Goal: Information Seeking & Learning: Learn about a topic

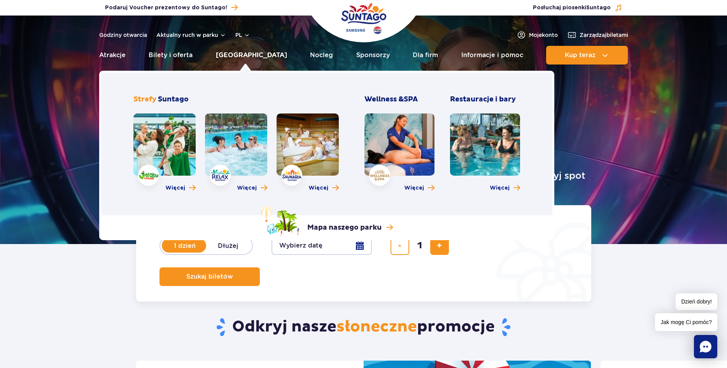
click at [254, 55] on link "[GEOGRAPHIC_DATA]" at bounding box center [251, 55] width 71 height 19
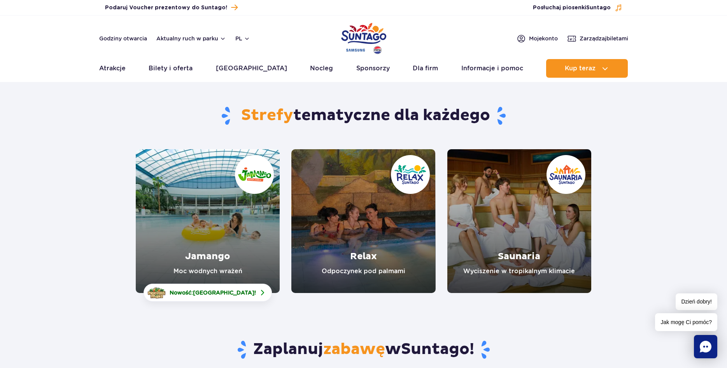
click at [209, 236] on link "Jamango" at bounding box center [208, 221] width 144 height 144
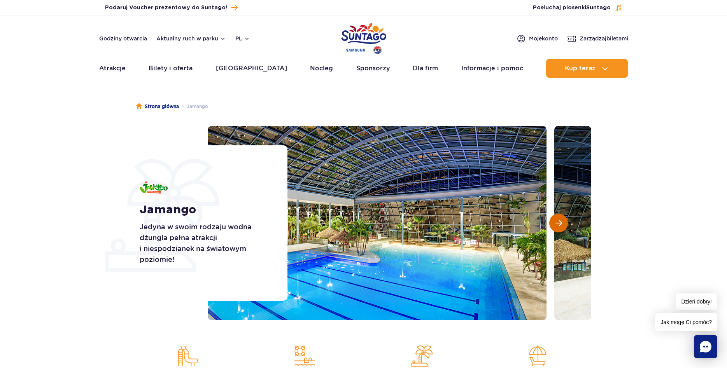
click at [562, 224] on button "Następny slajd" at bounding box center [558, 223] width 19 height 19
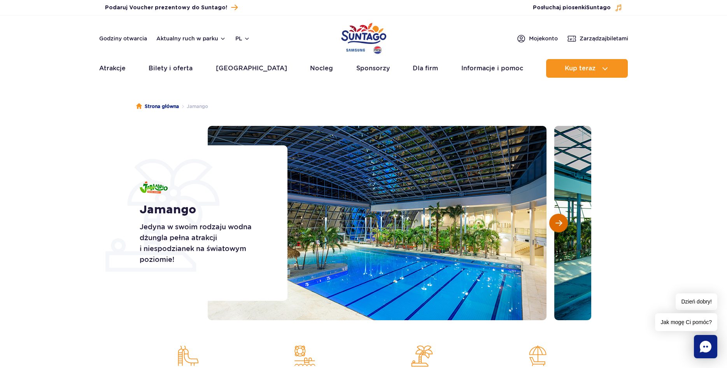
click at [558, 223] on span "Następny slajd" at bounding box center [559, 223] width 7 height 7
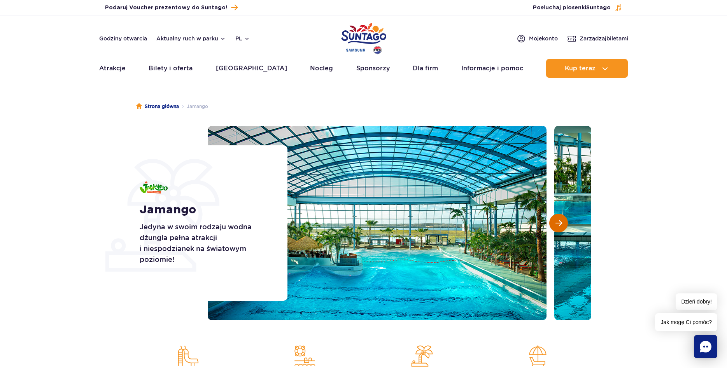
click at [558, 223] on span "Następny slajd" at bounding box center [559, 223] width 7 height 7
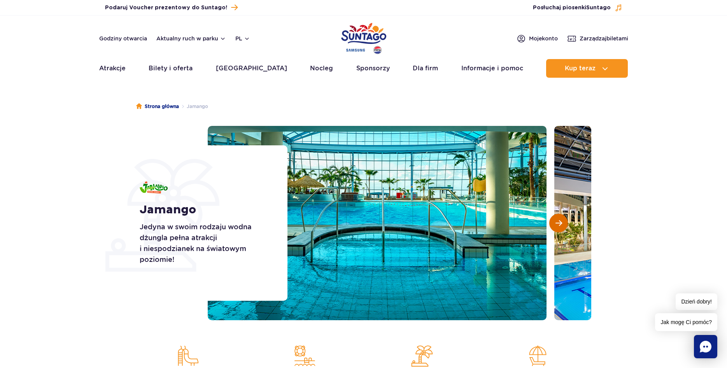
click at [558, 223] on span "Następny slajd" at bounding box center [559, 223] width 7 height 7
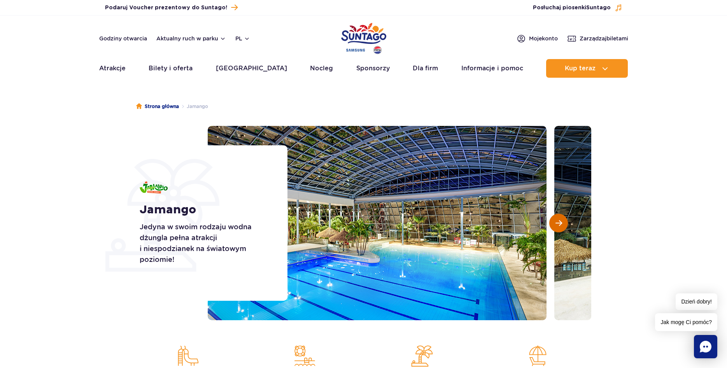
click at [558, 223] on span "Następny slajd" at bounding box center [559, 223] width 7 height 7
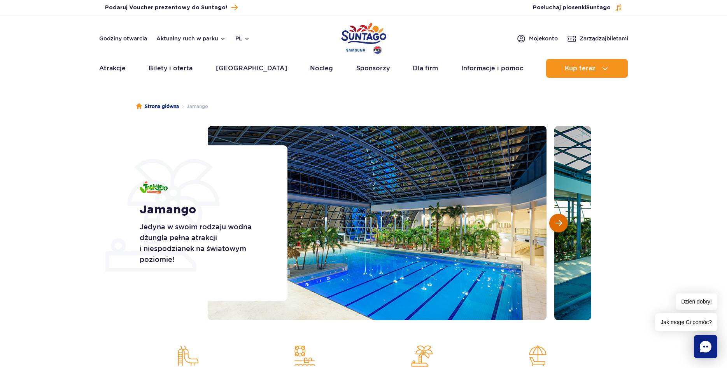
click at [558, 223] on span "Następny slajd" at bounding box center [559, 223] width 7 height 7
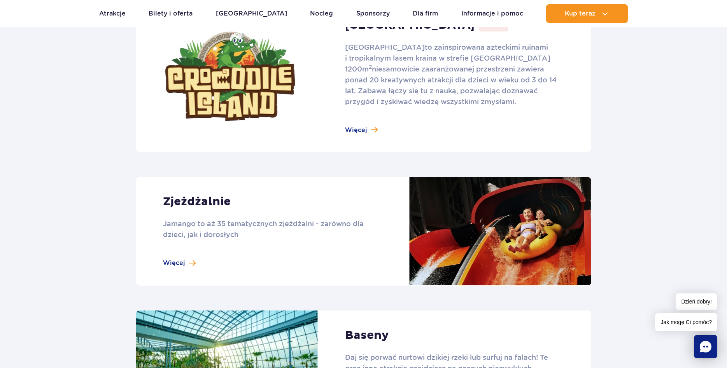
scroll to position [675, 0]
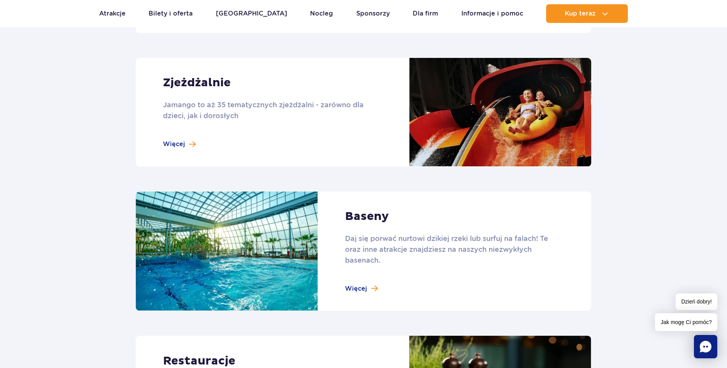
click at [360, 286] on link at bounding box center [364, 252] width 456 height 120
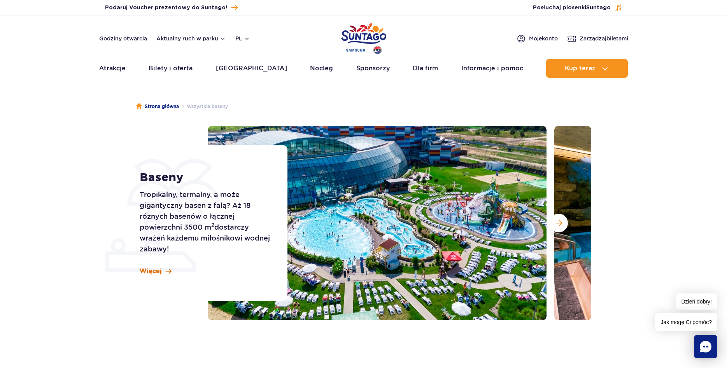
click at [157, 272] on span "Więcej" at bounding box center [151, 271] width 22 height 9
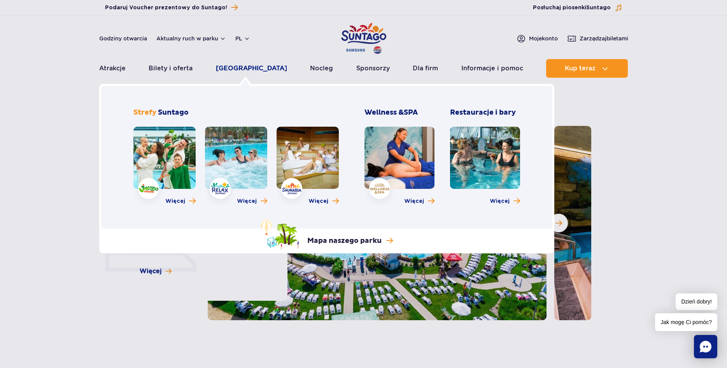
click at [254, 70] on link "[GEOGRAPHIC_DATA]" at bounding box center [251, 68] width 71 height 19
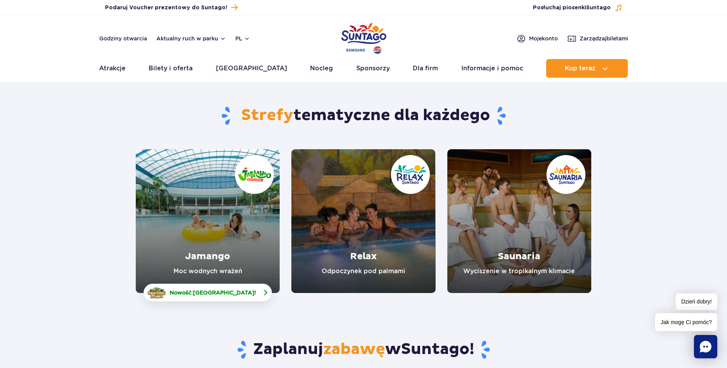
click at [214, 292] on span "[GEOGRAPHIC_DATA]" at bounding box center [223, 293] width 61 height 6
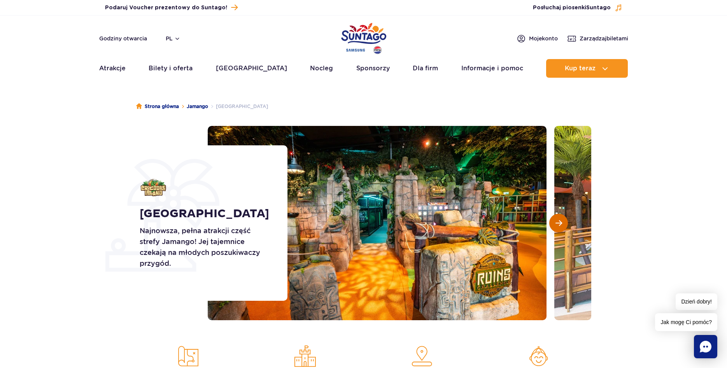
click at [556, 221] on span "Następny slajd" at bounding box center [559, 223] width 7 height 7
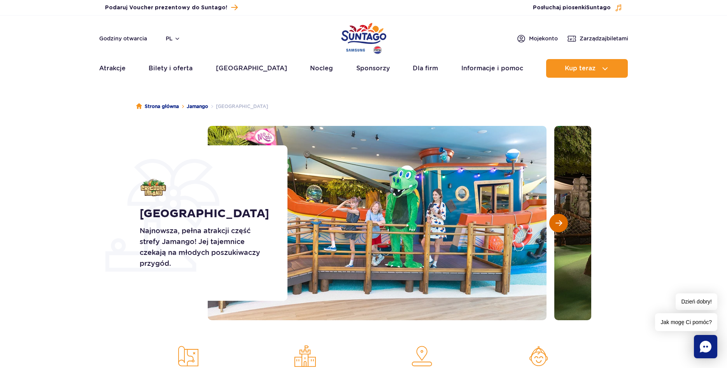
click at [559, 224] on span "Następny slajd" at bounding box center [559, 223] width 7 height 7
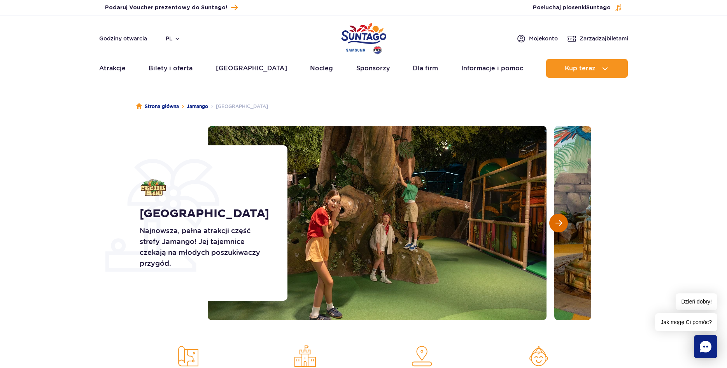
click at [559, 224] on span "Następny slajd" at bounding box center [559, 223] width 7 height 7
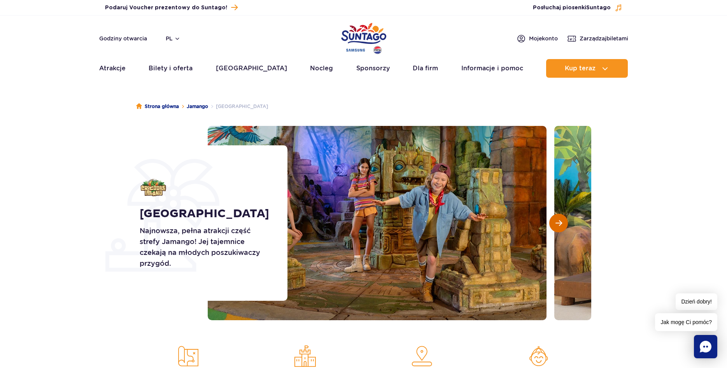
click at [559, 224] on span "Następny slajd" at bounding box center [559, 223] width 7 height 7
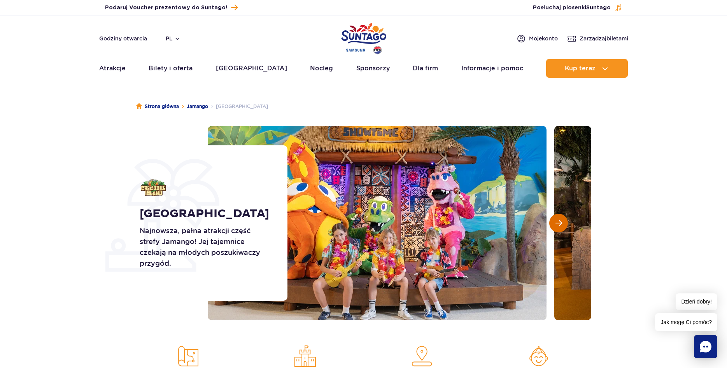
click at [556, 219] on button "Następny slajd" at bounding box center [558, 223] width 19 height 19
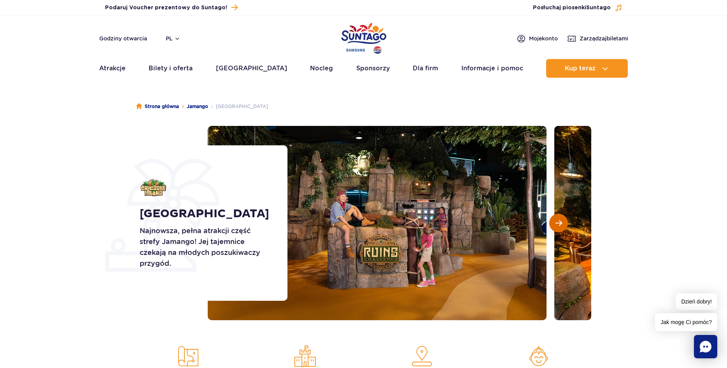
click at [556, 220] on span "Następny slajd" at bounding box center [559, 223] width 7 height 7
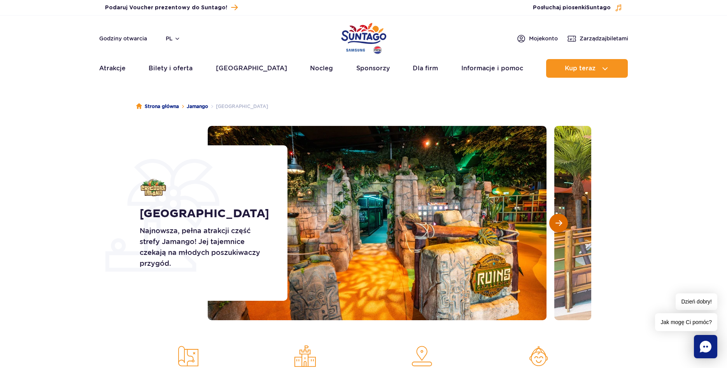
click at [556, 221] on span "Następny slajd" at bounding box center [559, 223] width 7 height 7
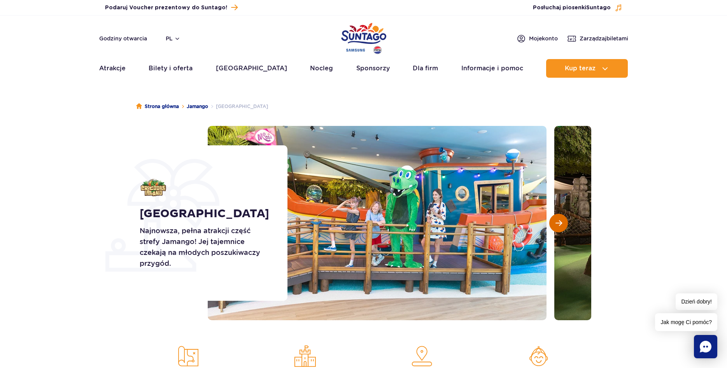
click at [556, 221] on span "Następny slajd" at bounding box center [559, 223] width 7 height 7
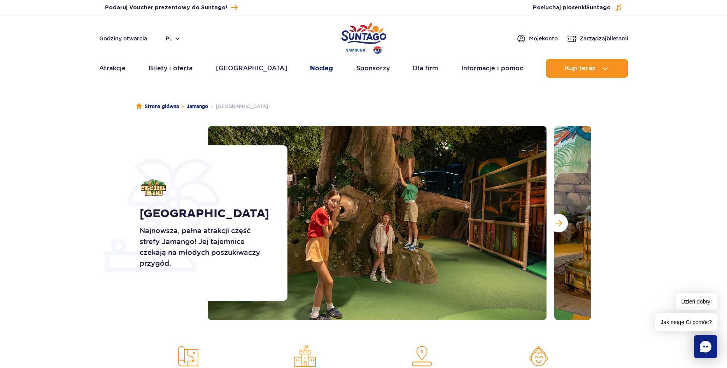
click at [310, 69] on link "Nocleg" at bounding box center [321, 68] width 23 height 19
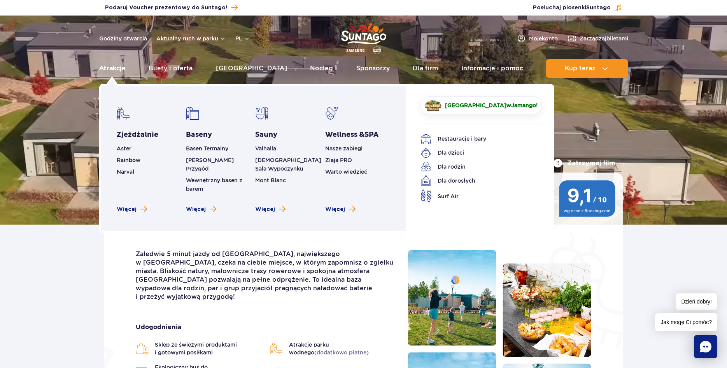
click at [112, 71] on link "Atrakcje" at bounding box center [112, 68] width 26 height 19
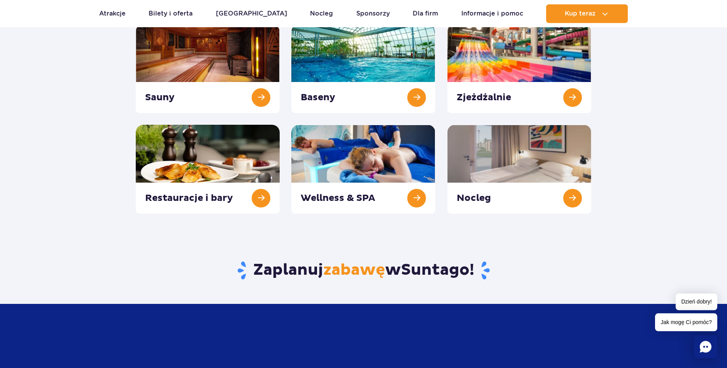
scroll to position [40, 0]
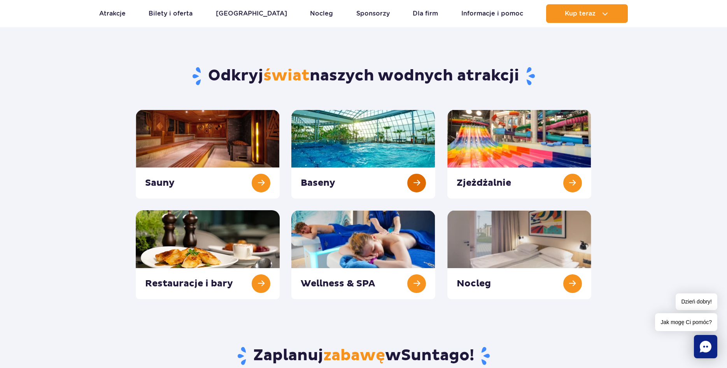
click at [421, 183] on link at bounding box center [363, 154] width 144 height 89
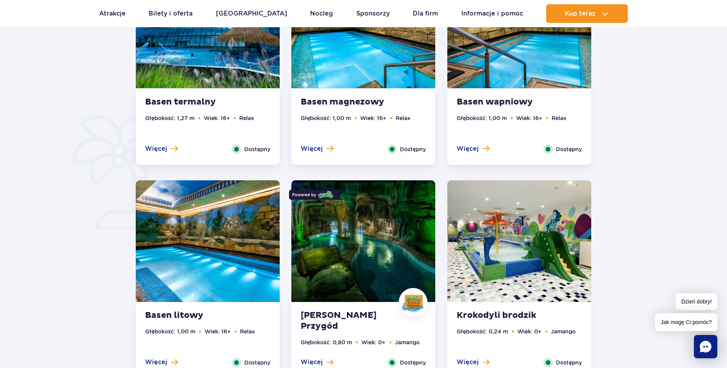
scroll to position [635, 0]
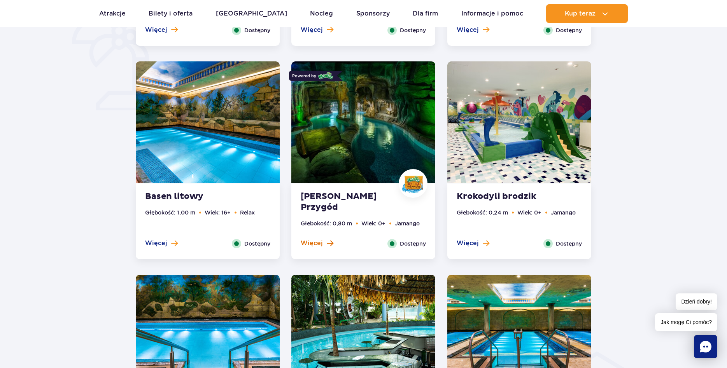
click at [324, 245] on button "Więcej" at bounding box center [317, 243] width 33 height 9
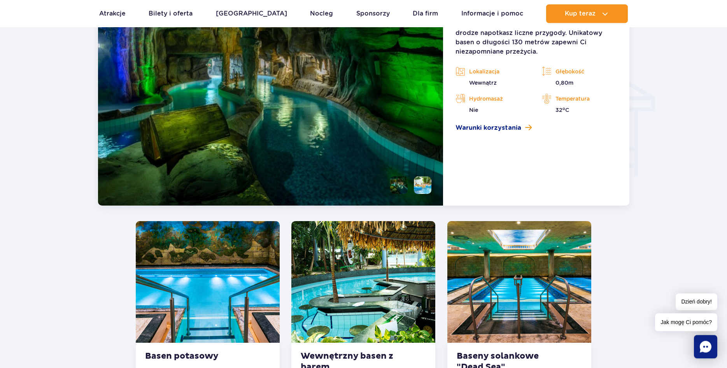
scroll to position [866, 0]
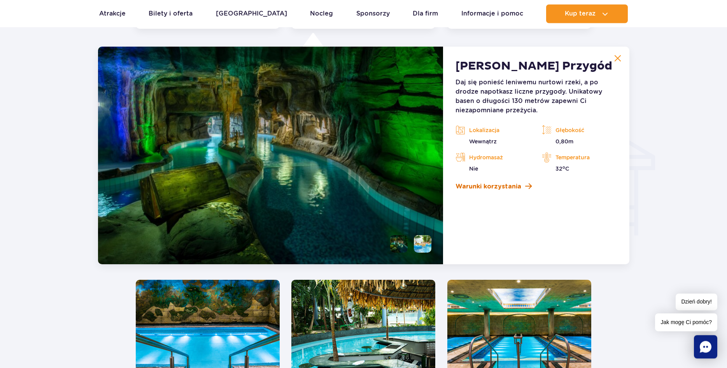
click at [481, 185] on span "Warunki korzystania" at bounding box center [489, 186] width 66 height 9
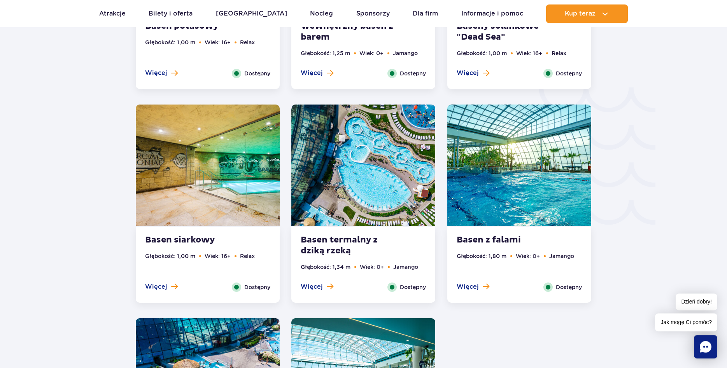
scroll to position [1223, 0]
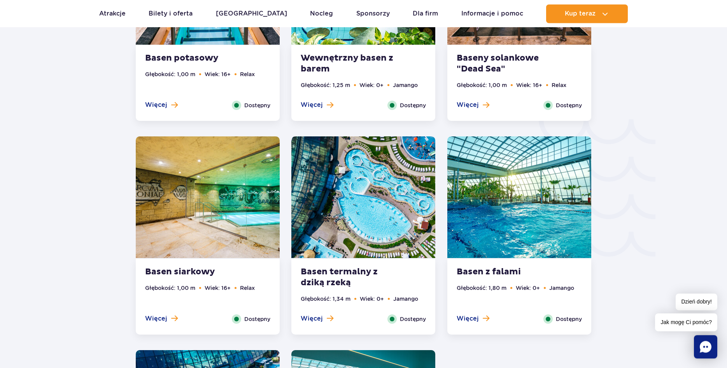
click at [358, 269] on strong "Basen termalny z dziką rzeką" at bounding box center [348, 278] width 94 height 22
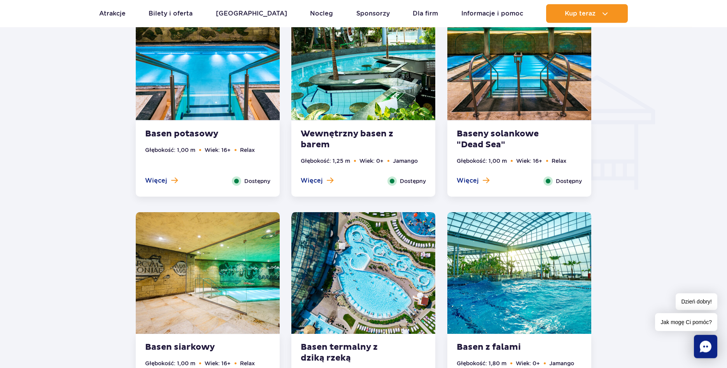
scroll to position [896, 0]
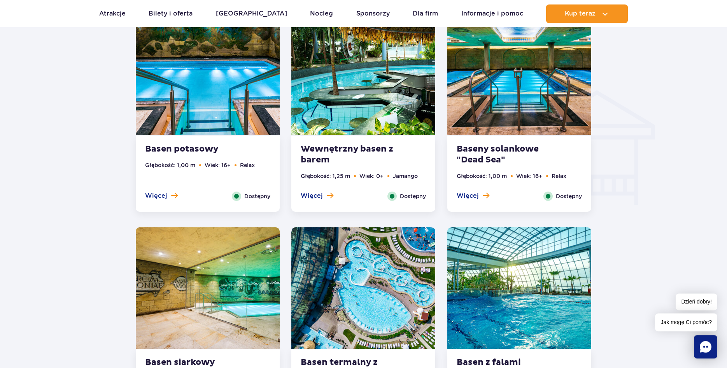
click at [343, 147] on strong "Wewnętrzny basen z barem" at bounding box center [348, 155] width 94 height 22
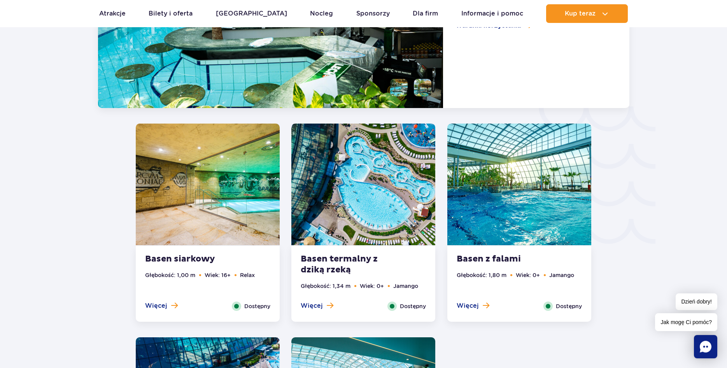
scroll to position [1238, 0]
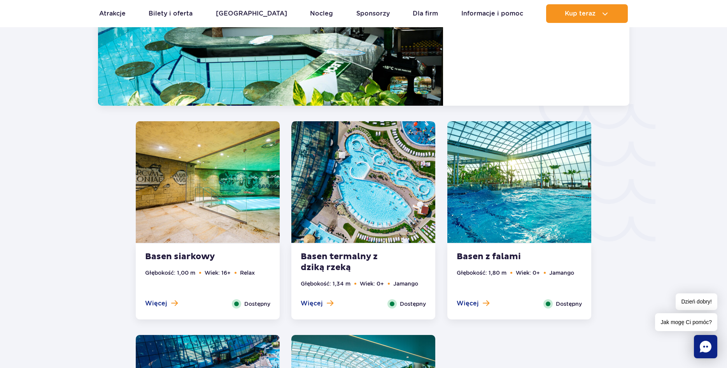
click at [462, 257] on strong "Basen z falami" at bounding box center [504, 257] width 94 height 11
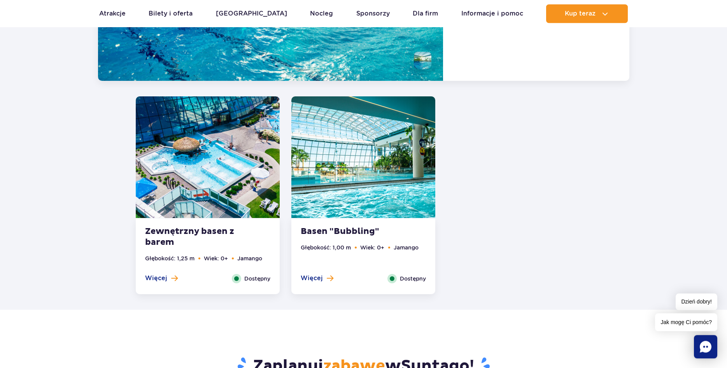
scroll to position [1492, 0]
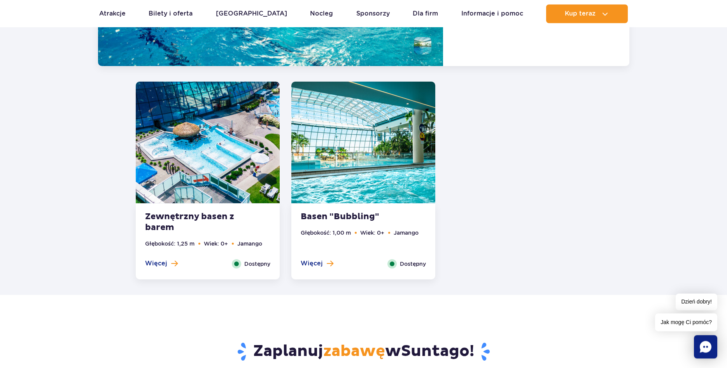
click at [359, 216] on strong "Basen "Bubbling"" at bounding box center [348, 217] width 94 height 11
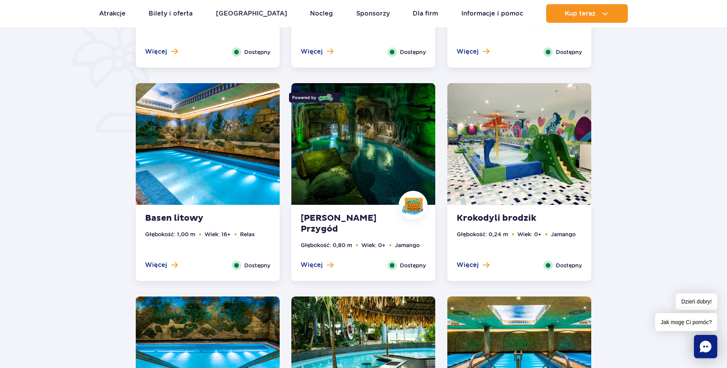
scroll to position [475, 0]
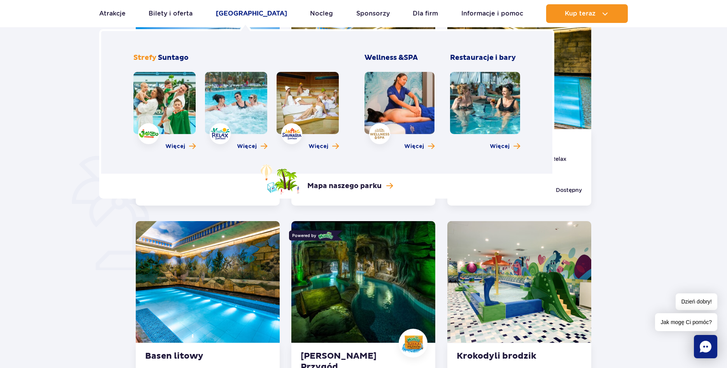
click at [243, 16] on link "[GEOGRAPHIC_DATA]" at bounding box center [251, 13] width 71 height 19
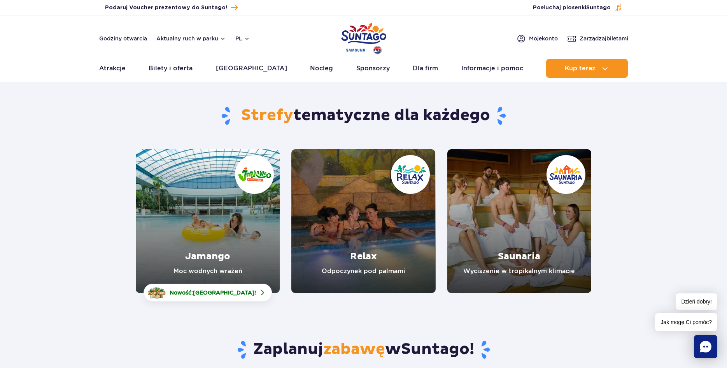
click at [369, 253] on link "Relax" at bounding box center [363, 221] width 144 height 144
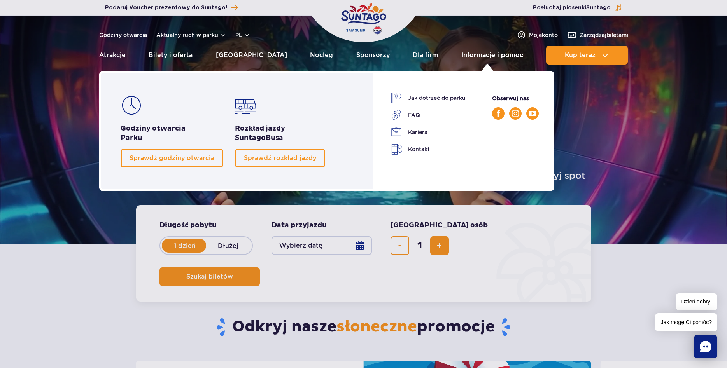
click at [491, 54] on link "Informacje i pomoc" at bounding box center [492, 55] width 62 height 19
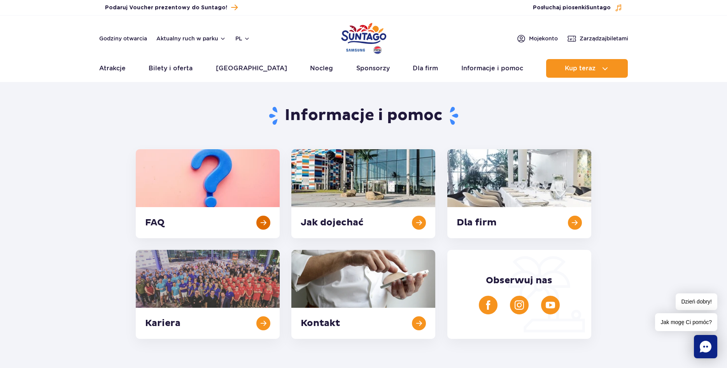
click at [159, 218] on link at bounding box center [208, 193] width 144 height 89
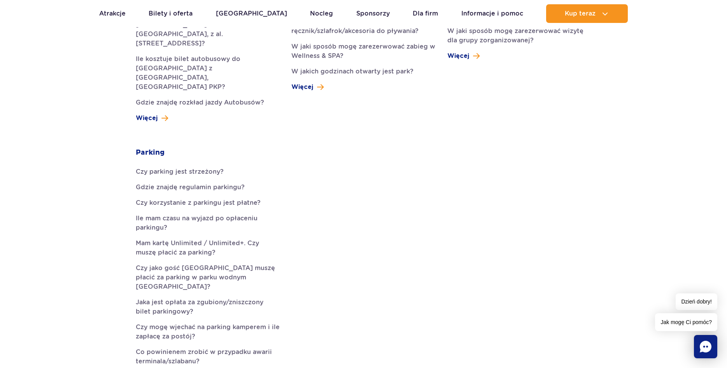
scroll to position [159, 0]
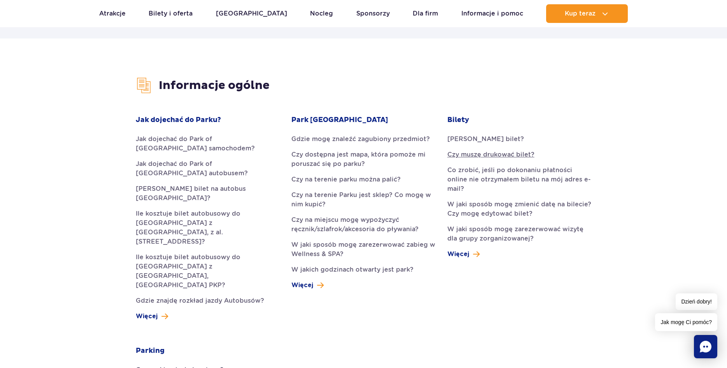
click at [501, 156] on link "Czy muszę drukować bilet?" at bounding box center [519, 154] width 144 height 9
click at [362, 219] on link "Czy na miejscu mogę wypożyczyć ręcznik/szlafrok/akcesoria do pływania?" at bounding box center [363, 225] width 144 height 19
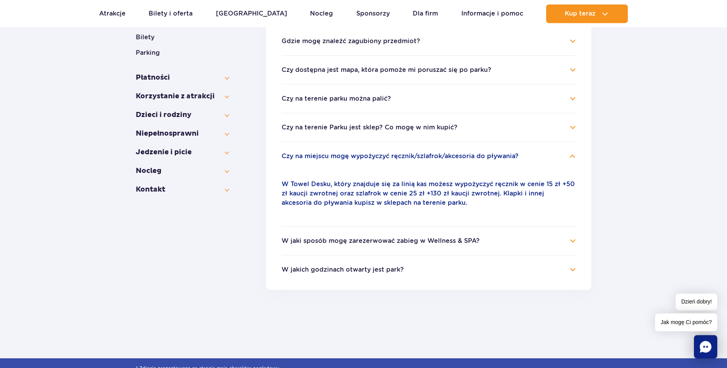
scroll to position [170, 0]
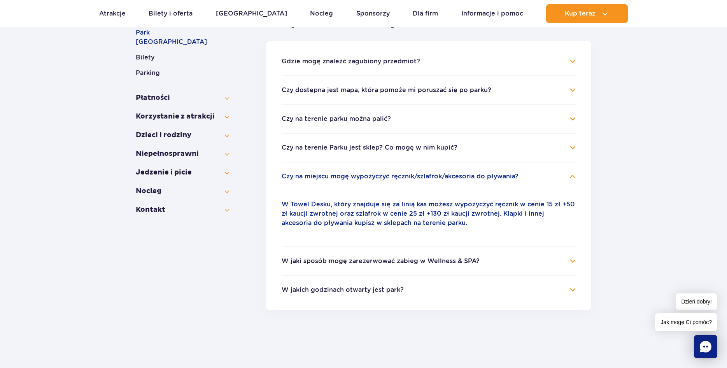
click at [572, 146] on h4 "Czy na terenie Parku jest sklep? Co mogę w nim kupić?" at bounding box center [429, 147] width 294 height 9
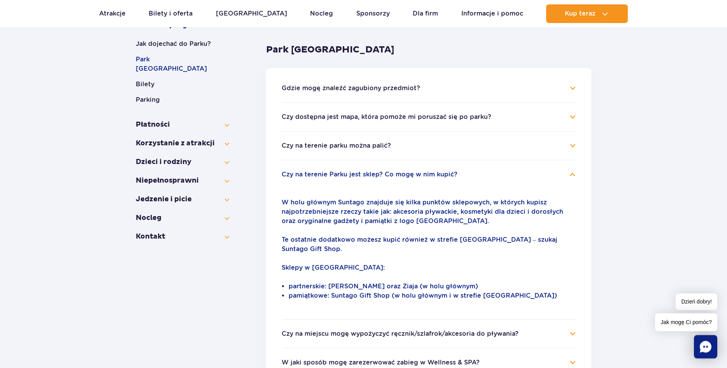
scroll to position [131, 0]
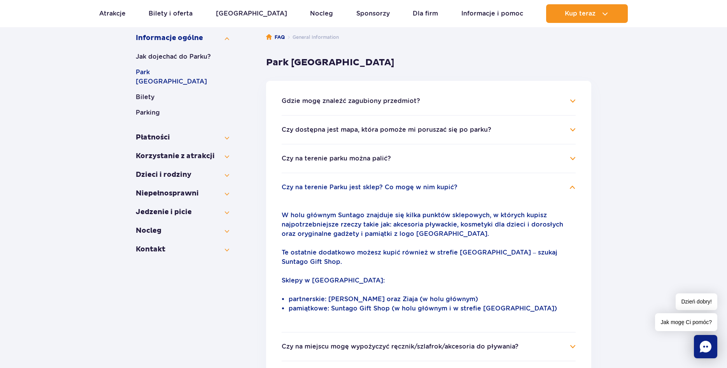
click at [574, 160] on h4 "Czy na terenie parku można palić?" at bounding box center [429, 158] width 294 height 9
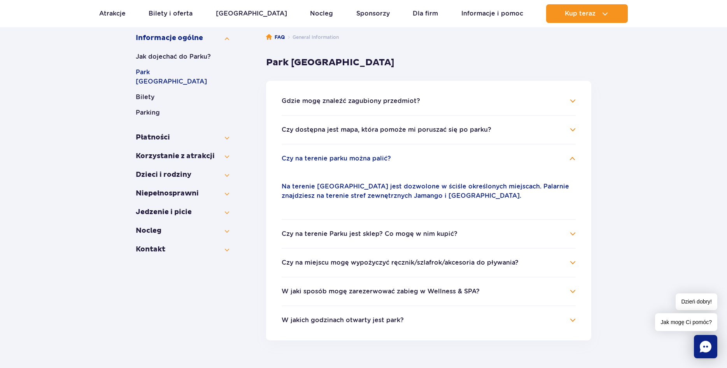
click at [573, 130] on h4 "Czy dostępna jest mapa, która pomoże mi poruszać się po parku?" at bounding box center [429, 129] width 294 height 9
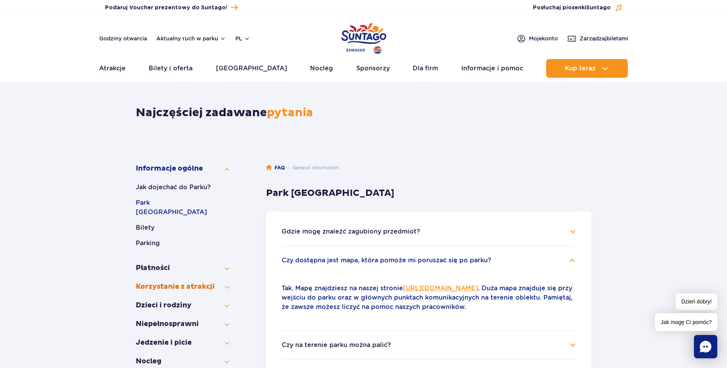
click at [225, 282] on button "Korzystanie z atrakcji" at bounding box center [182, 286] width 93 height 9
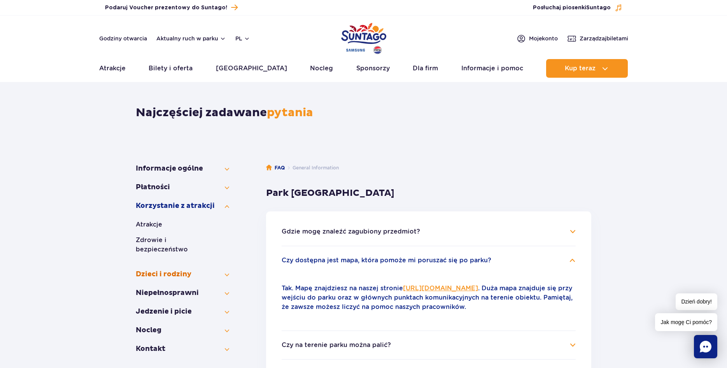
click at [226, 270] on button "Dzieci i rodziny" at bounding box center [182, 274] width 93 height 9
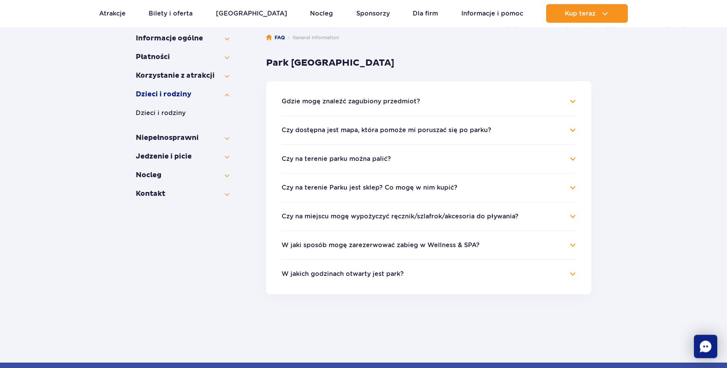
scroll to position [131, 0]
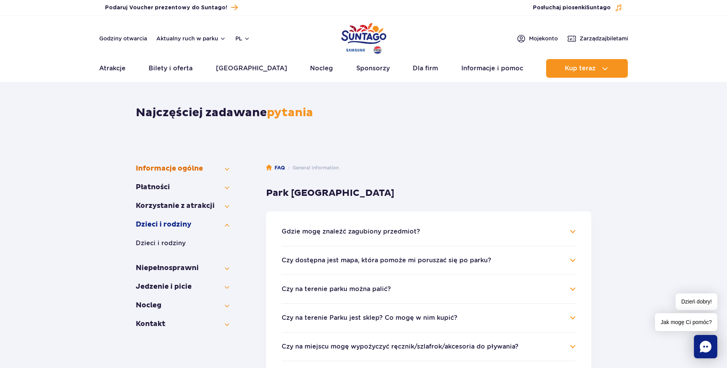
click at [226, 168] on button "Informacje ogólne" at bounding box center [182, 168] width 93 height 9
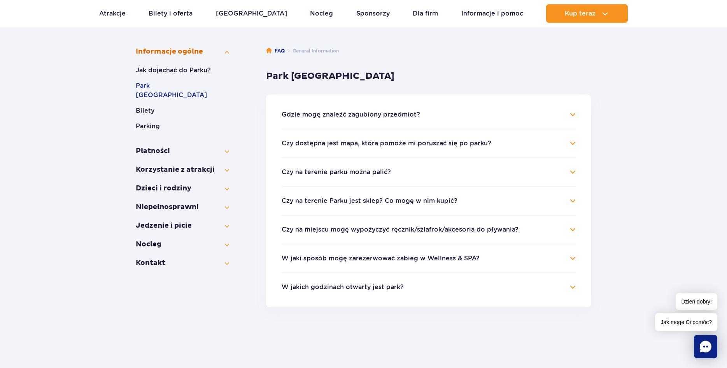
scroll to position [119, 0]
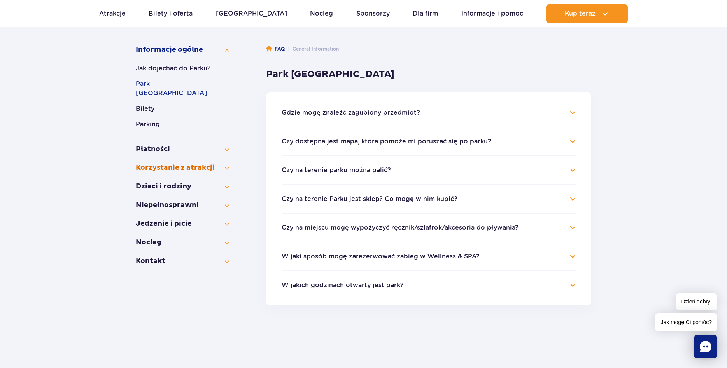
click at [228, 163] on button "Korzystanie z atrakcji" at bounding box center [182, 167] width 93 height 9
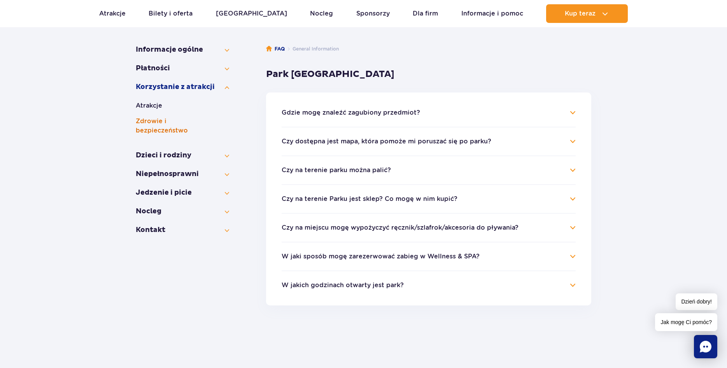
click at [161, 123] on button "Zdrowie i bezpieczeństwo" at bounding box center [182, 126] width 93 height 19
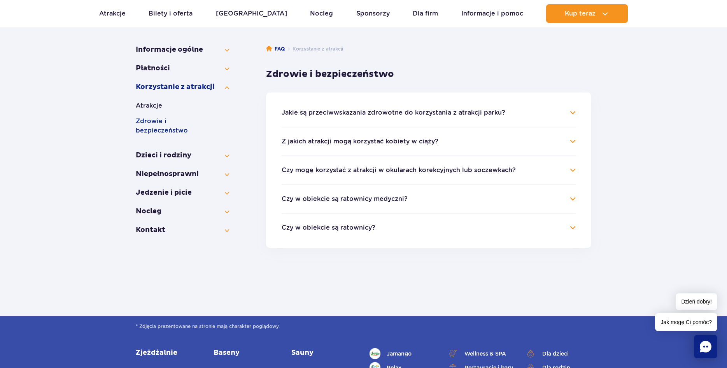
click at [573, 170] on h4 "Czy mogę korzystać z atrakcji w okularach korekcyjnych lub soczewkach?" at bounding box center [429, 170] width 294 height 9
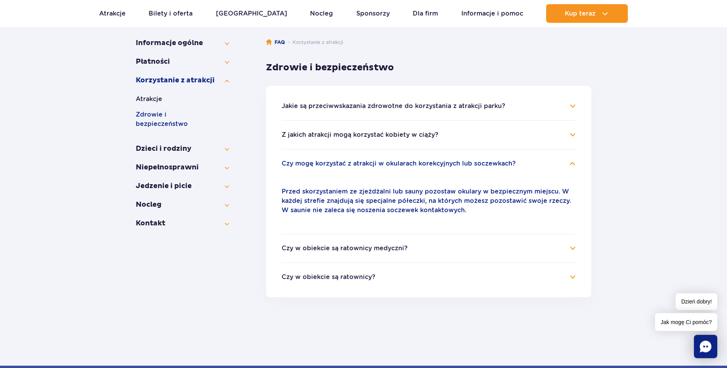
scroll to position [119, 0]
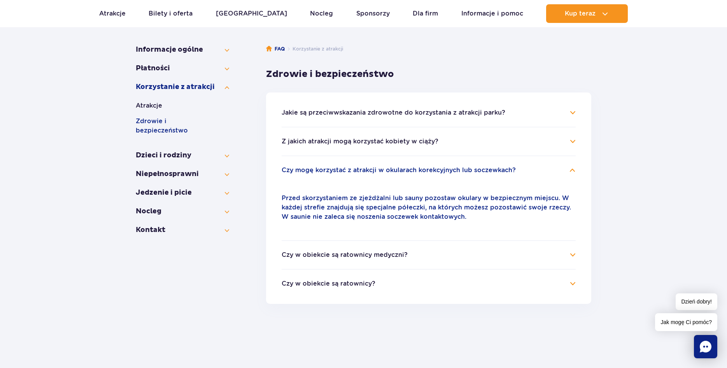
click at [574, 114] on h4 "Jakie są przeciwwskazania zdrowotne do korzystania z atrakcji parku?" at bounding box center [429, 112] width 294 height 9
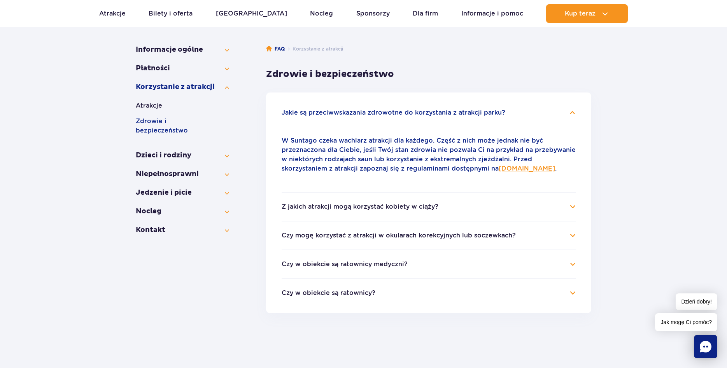
click at [569, 207] on h4 "Z jakich atrakcji mogą korzystać kobiety w ciąży?" at bounding box center [429, 206] width 294 height 9
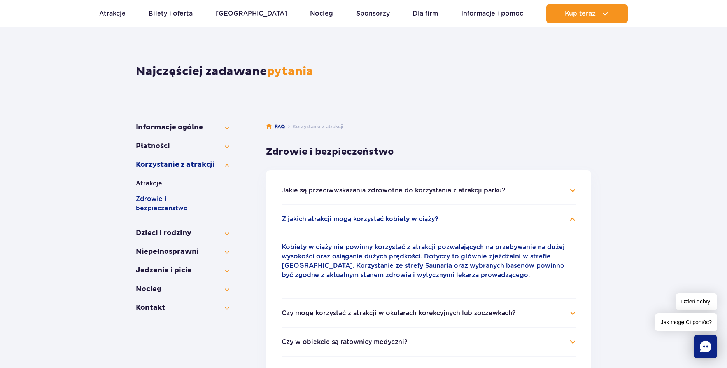
scroll to position [40, 0]
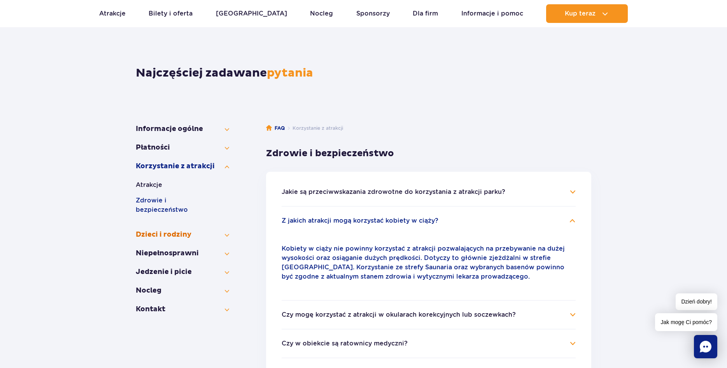
click at [170, 230] on button "Dzieci i rodziny" at bounding box center [182, 234] width 93 height 9
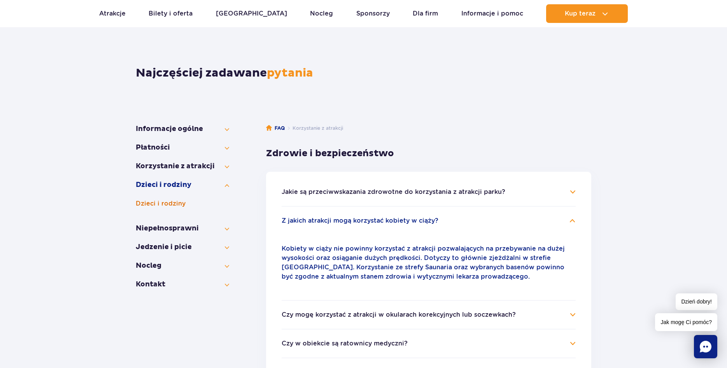
click at [181, 202] on button "Dzieci i rodziny" at bounding box center [182, 203] width 93 height 9
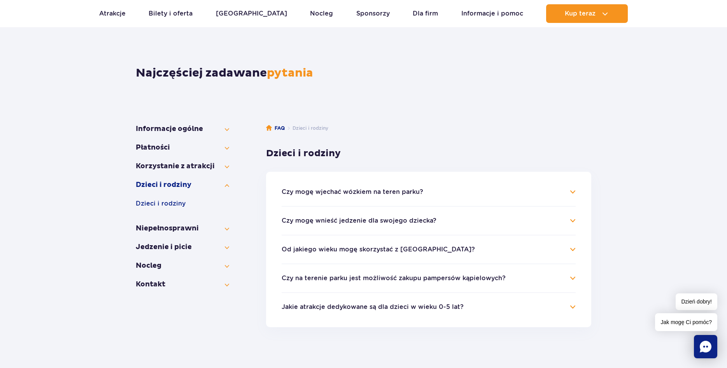
click at [574, 219] on h4 "Czy mogę wnieść jedzenie dla swojego dziecka?" at bounding box center [429, 220] width 294 height 9
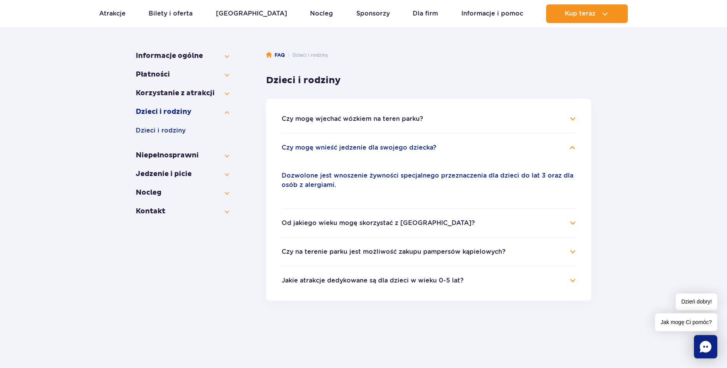
scroll to position [119, 0]
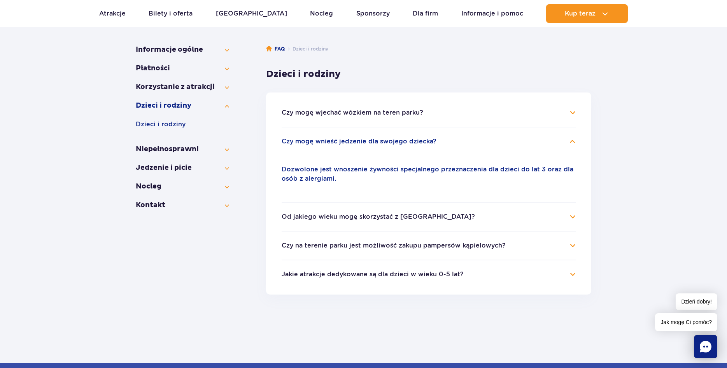
click at [574, 216] on h4 "Od jakiego wieku mogę skorzystać z Suntago?" at bounding box center [429, 216] width 294 height 9
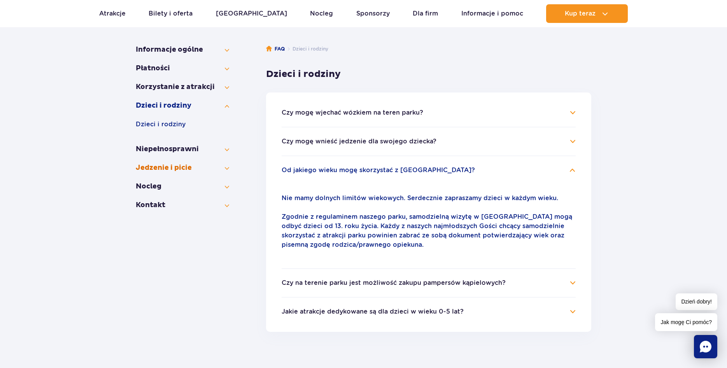
click at [182, 166] on button "Jedzenie i picie" at bounding box center [182, 167] width 93 height 9
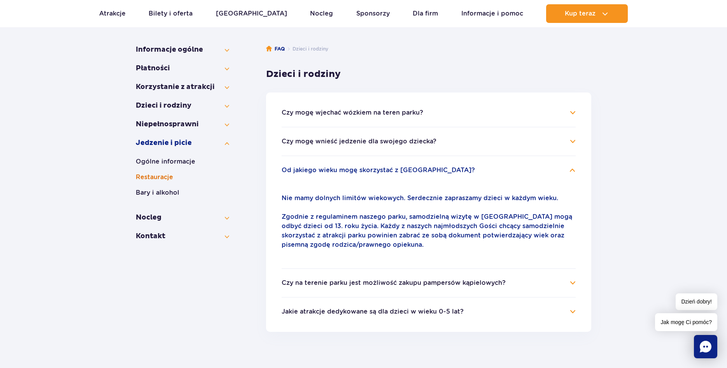
click at [156, 176] on button "Restauracje" at bounding box center [182, 177] width 93 height 9
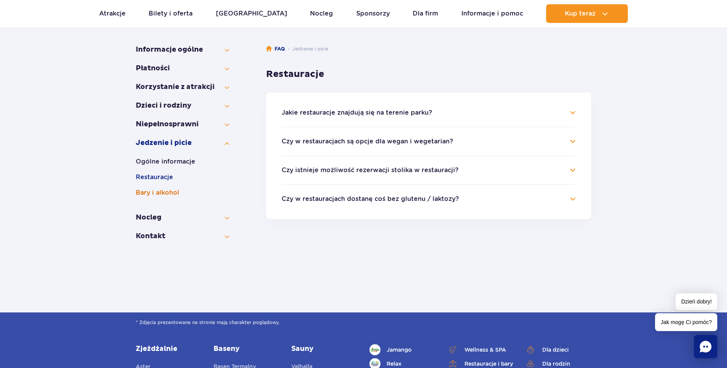
click at [165, 192] on button "Bary i alkohol" at bounding box center [182, 192] width 93 height 9
click at [162, 175] on button "Restauracje" at bounding box center [182, 177] width 93 height 9
click at [569, 111] on h4 "Jakie restauracje znajdują się na terenie parku?" at bounding box center [429, 112] width 294 height 9
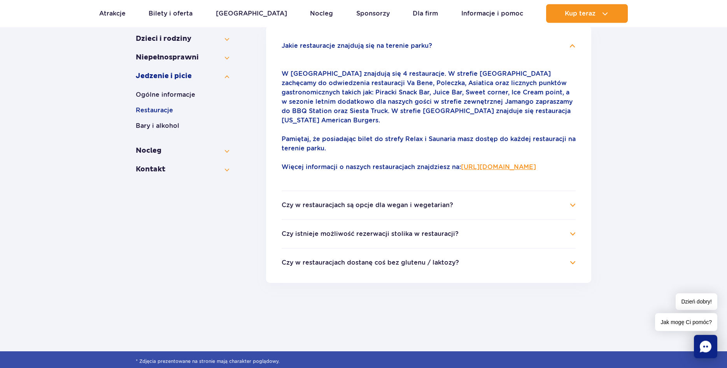
scroll to position [198, 0]
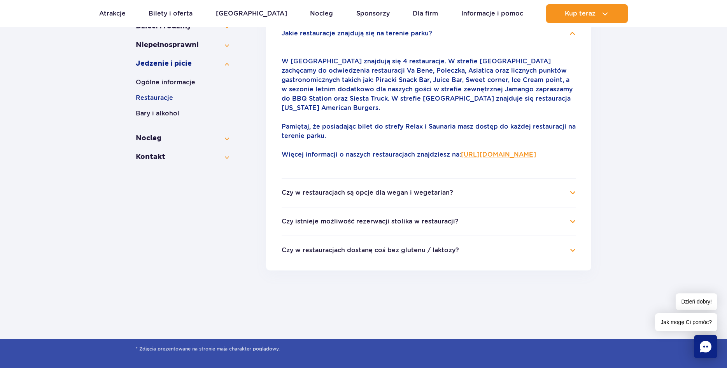
click at [571, 222] on h4 "Czy istnieje możliwość rezerwacji stolika w restauracji?" at bounding box center [429, 221] width 294 height 9
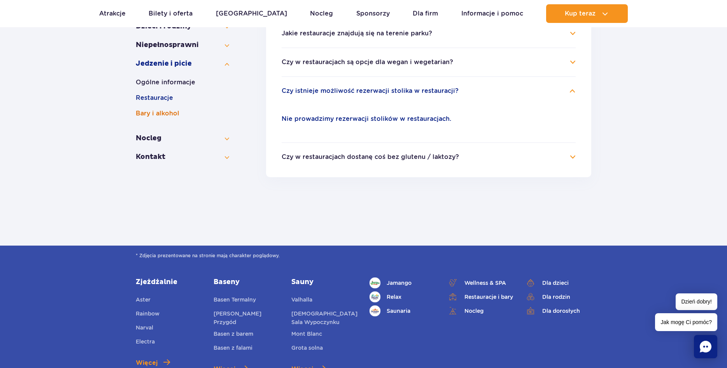
click at [163, 114] on button "Bary i alkohol" at bounding box center [182, 113] width 93 height 9
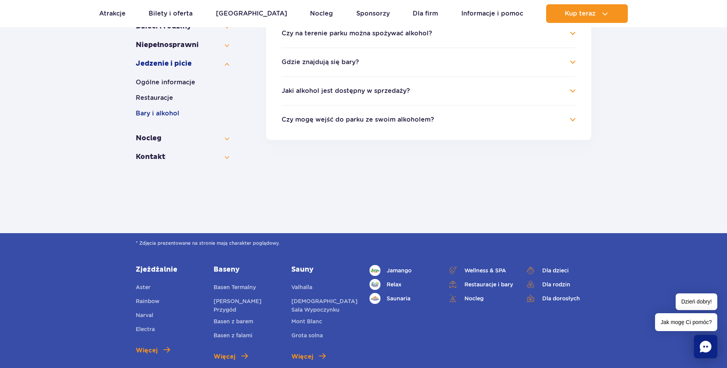
click at [572, 121] on h4 "Czy mogę wejść do parku ze swoim alkoholem?" at bounding box center [429, 119] width 294 height 9
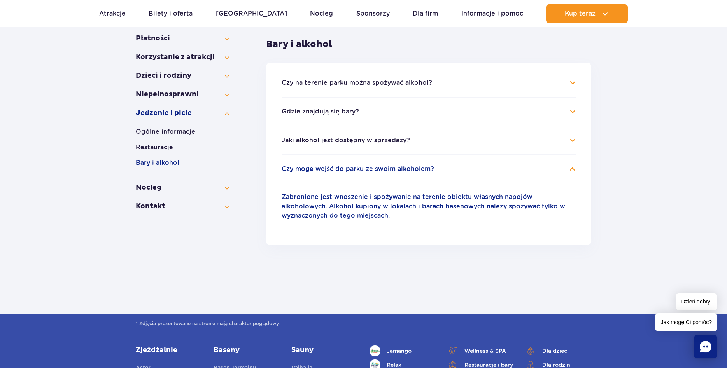
scroll to position [119, 0]
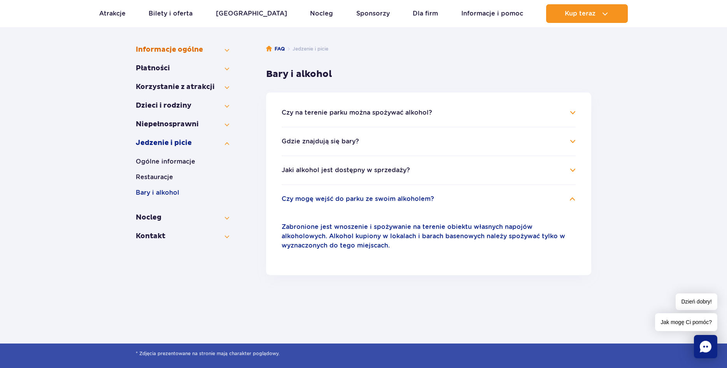
click at [170, 49] on button "Informacje ogólne" at bounding box center [182, 49] width 93 height 9
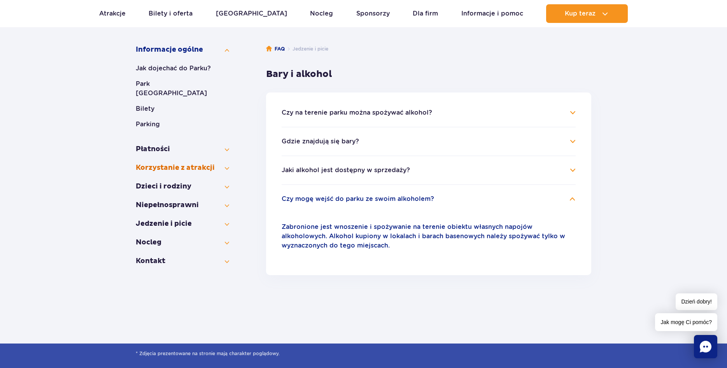
click at [178, 163] on button "Korzystanie z atrakcji" at bounding box center [182, 167] width 93 height 9
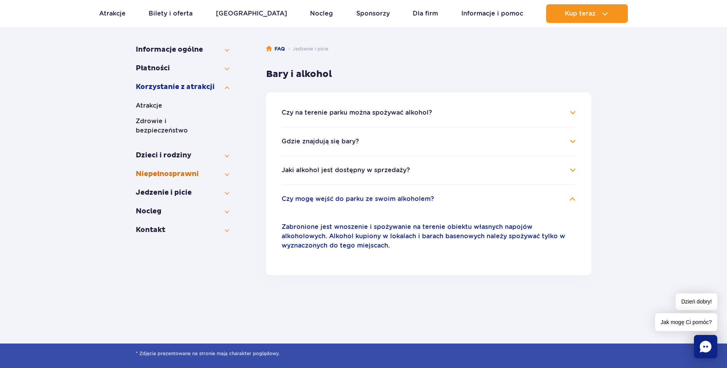
click at [178, 170] on button "Niepełno­sprawni" at bounding box center [182, 174] width 93 height 9
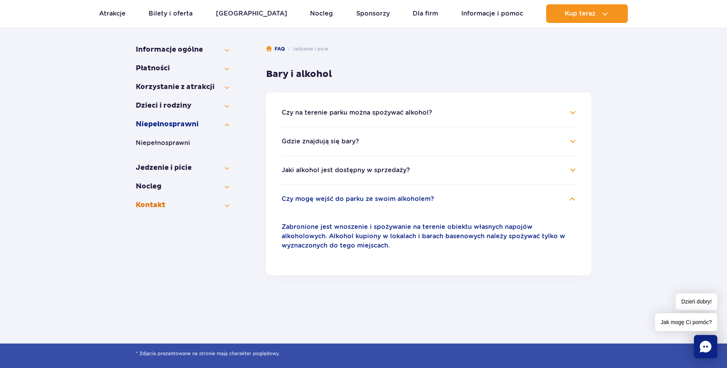
click at [160, 205] on button "Kontakt" at bounding box center [182, 205] width 93 height 9
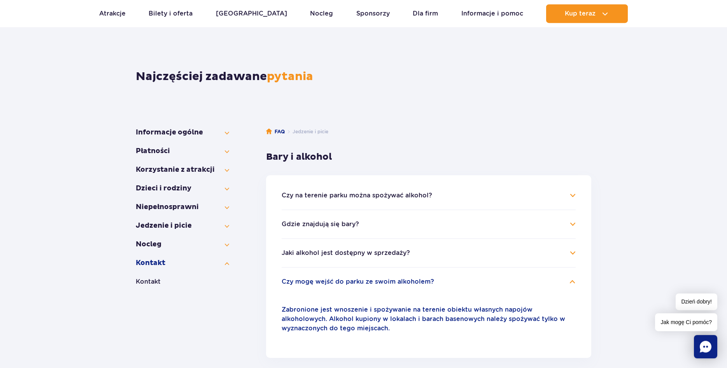
scroll to position [0, 0]
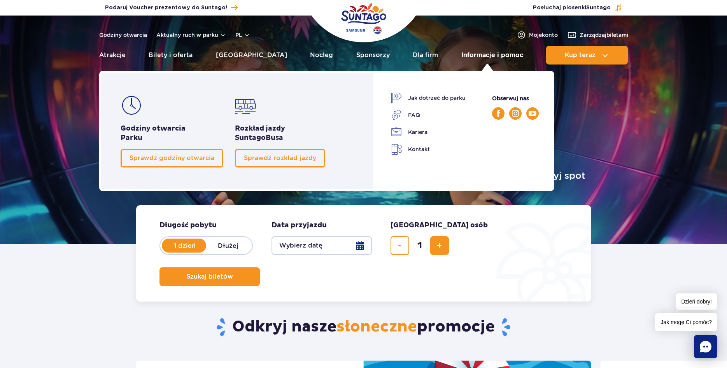
click at [505, 55] on link "Informacje i pomoc" at bounding box center [492, 55] width 62 height 19
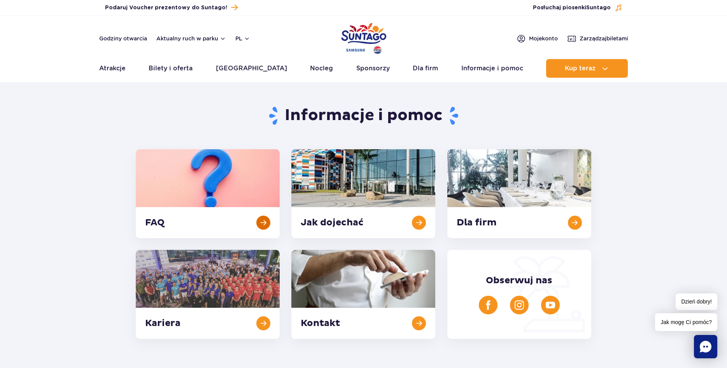
click at [264, 223] on link at bounding box center [208, 193] width 144 height 89
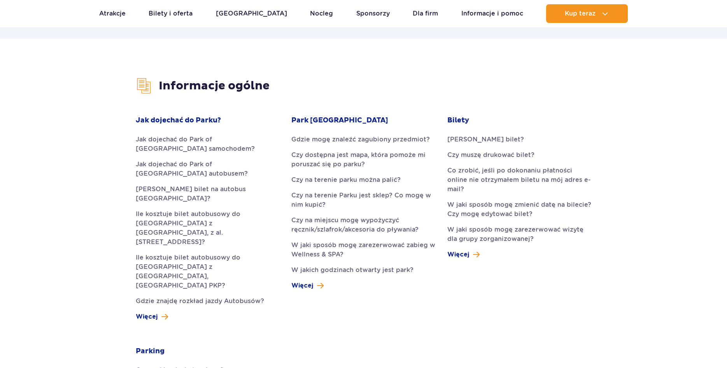
scroll to position [159, 0]
click at [510, 154] on link "Czy muszę drukować bilet?" at bounding box center [519, 154] width 144 height 9
click at [460, 250] on span "Więcej" at bounding box center [458, 254] width 22 height 9
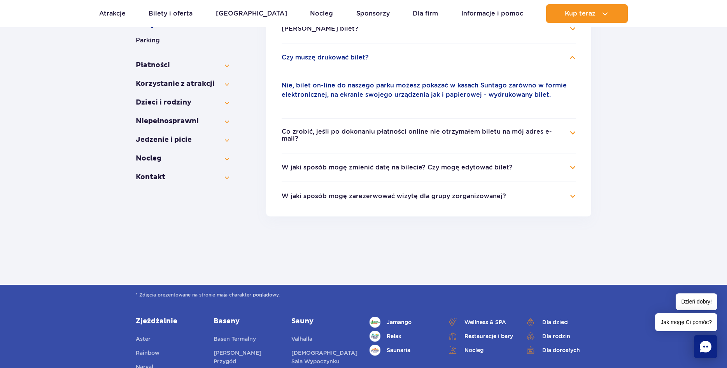
scroll to position [124, 0]
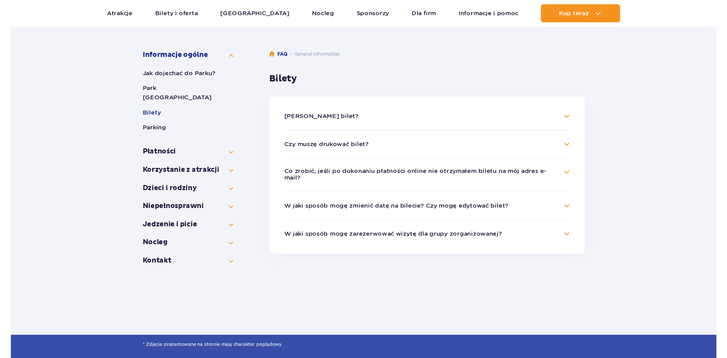
scroll to position [119, 0]
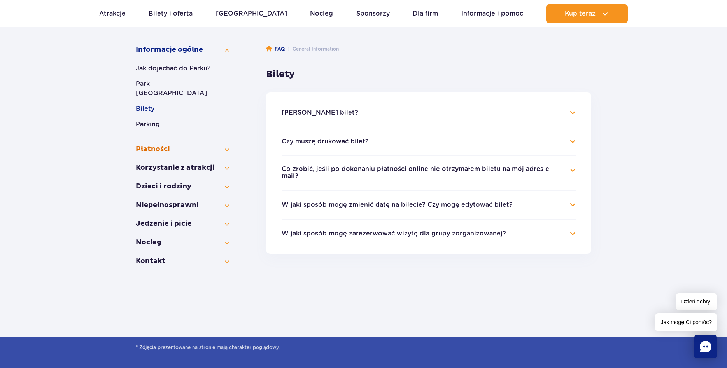
click at [228, 145] on button "Płatności" at bounding box center [182, 149] width 93 height 9
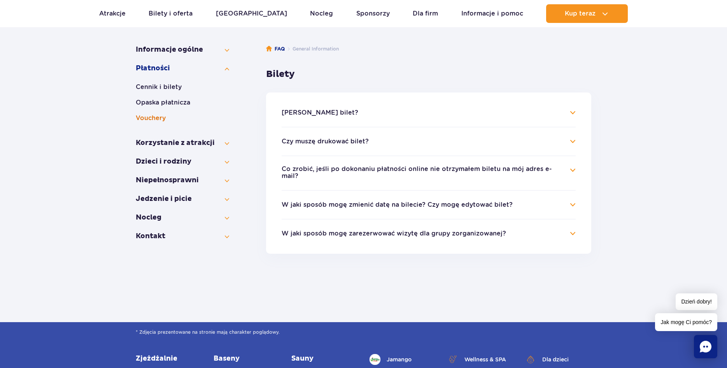
click at [157, 116] on button "Vouchery" at bounding box center [182, 118] width 93 height 9
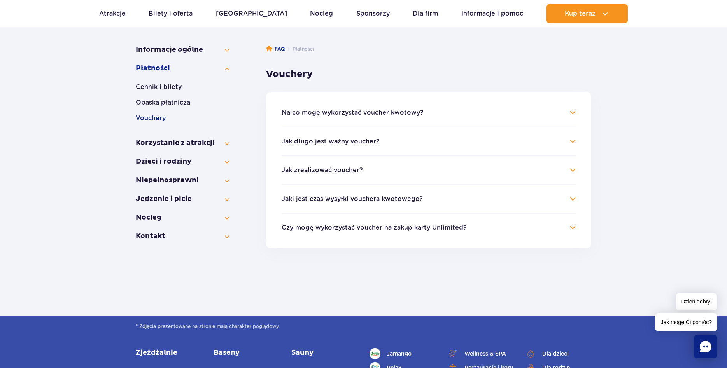
click at [572, 114] on h4 "Na co mogę wykorzystać voucher kwotowy?" at bounding box center [429, 112] width 294 height 9
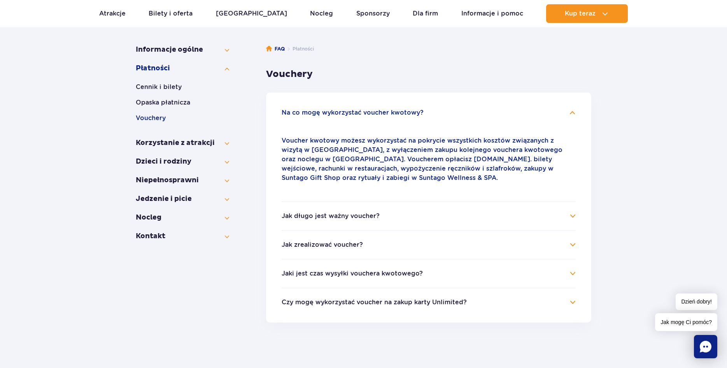
click at [575, 215] on h4 "Jak długo jest ważny voucher?" at bounding box center [429, 216] width 294 height 9
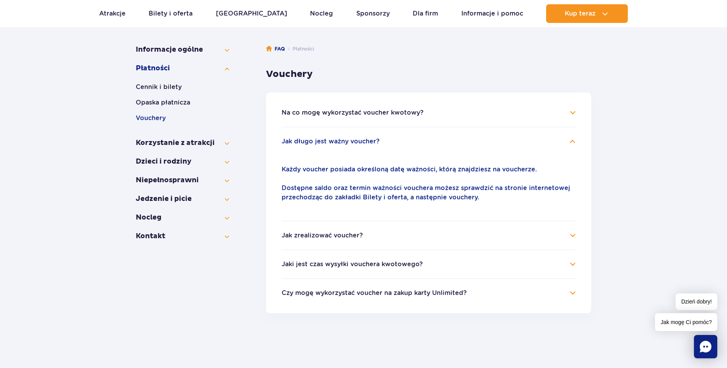
click at [573, 235] on h4 "Jak zrealizować voucher?" at bounding box center [429, 235] width 294 height 9
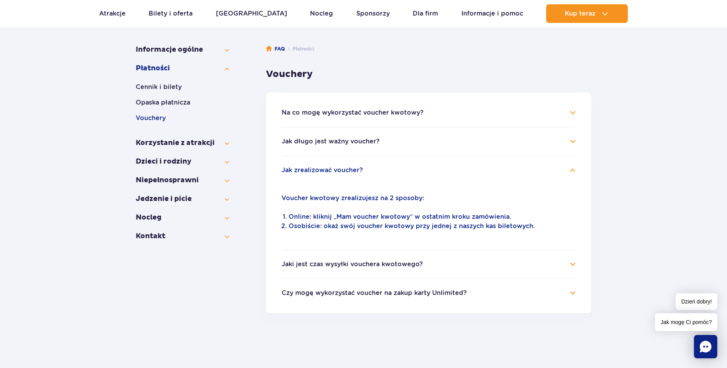
click at [573, 267] on h4 "Jaki jest czas wysyłki vouchera kwotowego?" at bounding box center [429, 264] width 294 height 9
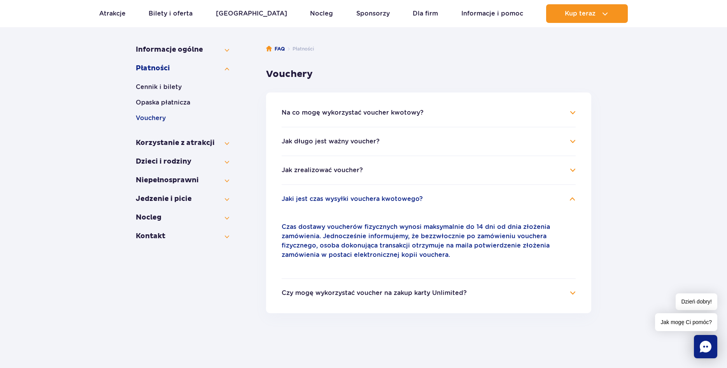
click at [572, 293] on h4 "Czy mogę wykorzystać voucher na zakup karty Unlimited?" at bounding box center [429, 293] width 294 height 9
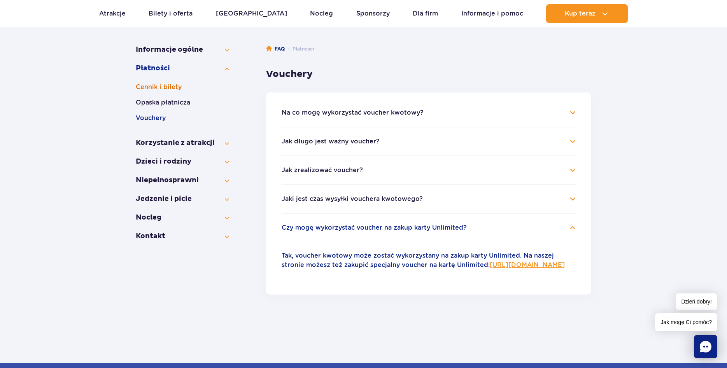
click at [170, 87] on button "Cennik i bilety" at bounding box center [182, 86] width 93 height 9
